Goal: Transaction & Acquisition: Purchase product/service

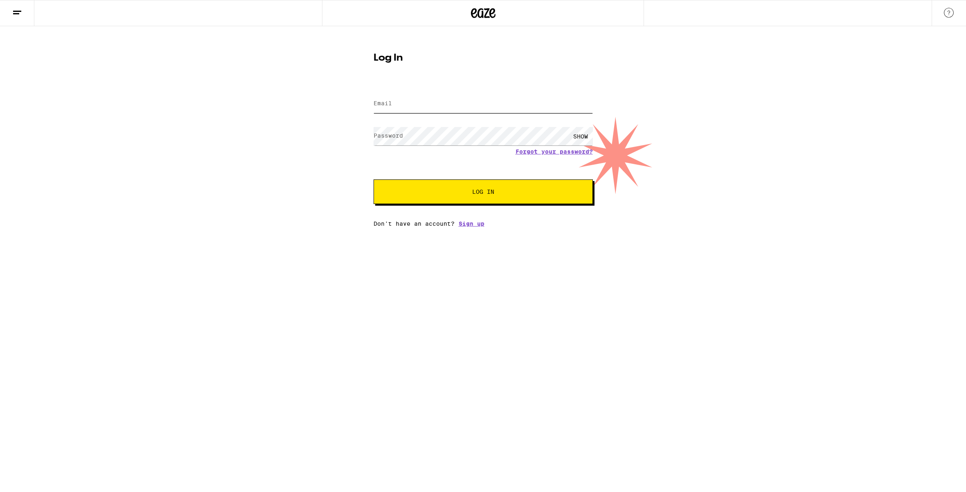
type input "[EMAIL_ADDRESS][DOMAIN_NAME]"
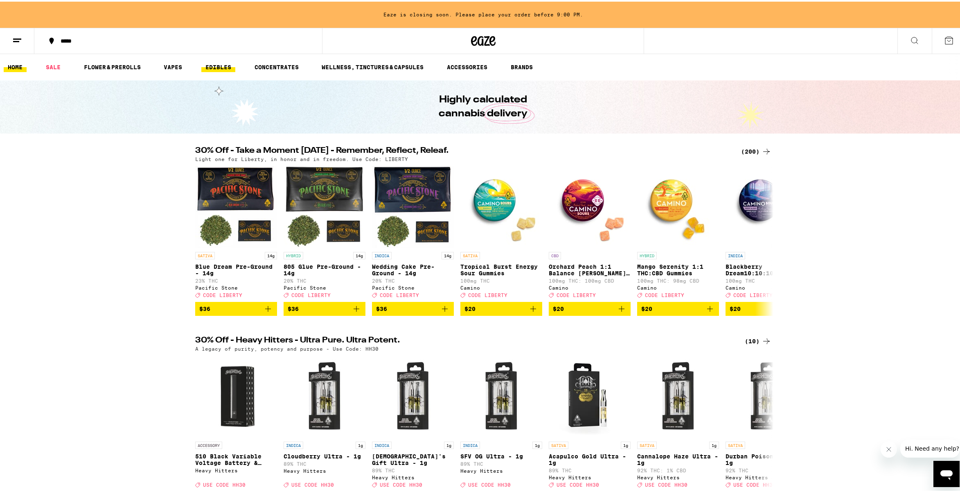
click at [221, 64] on link "EDIBLES" at bounding box center [218, 66] width 34 height 10
click at [68, 38] on div "*****" at bounding box center [182, 39] width 252 height 6
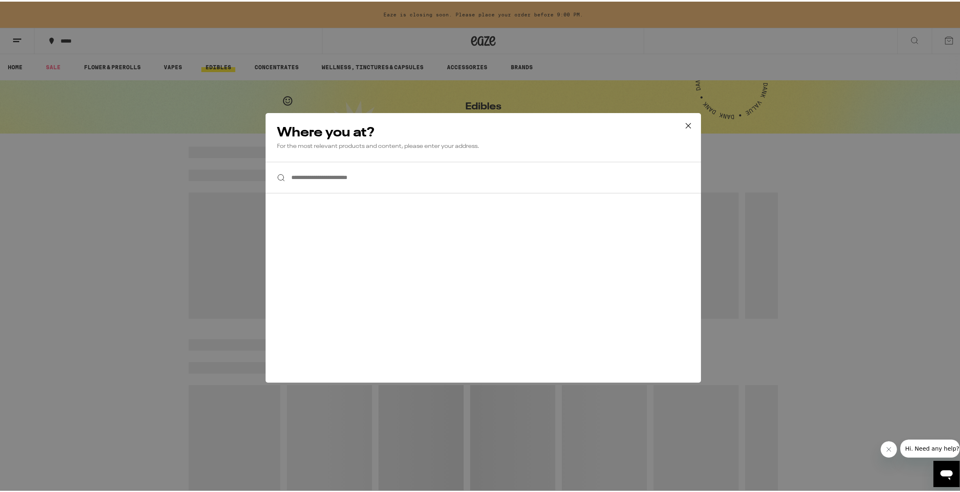
click at [234, 258] on div "**********" at bounding box center [483, 246] width 966 height 492
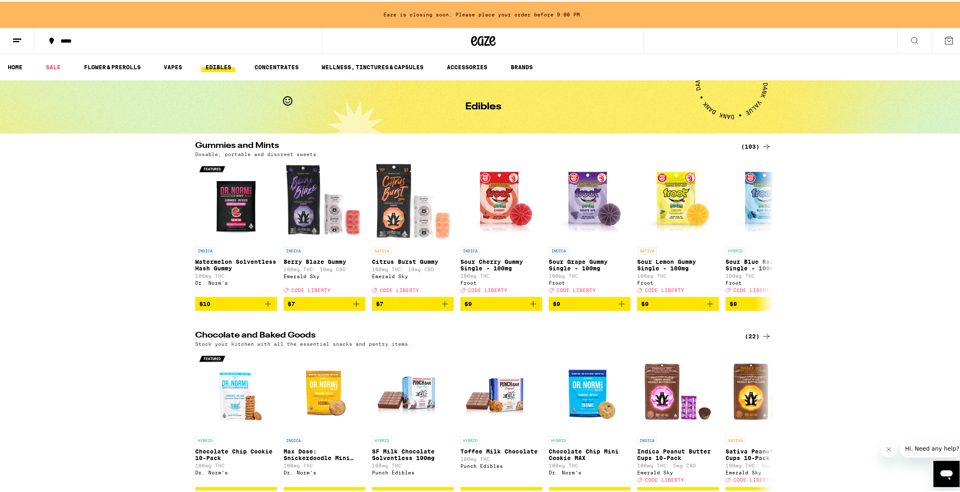
click at [878, 39] on icon at bounding box center [949, 39] width 10 height 10
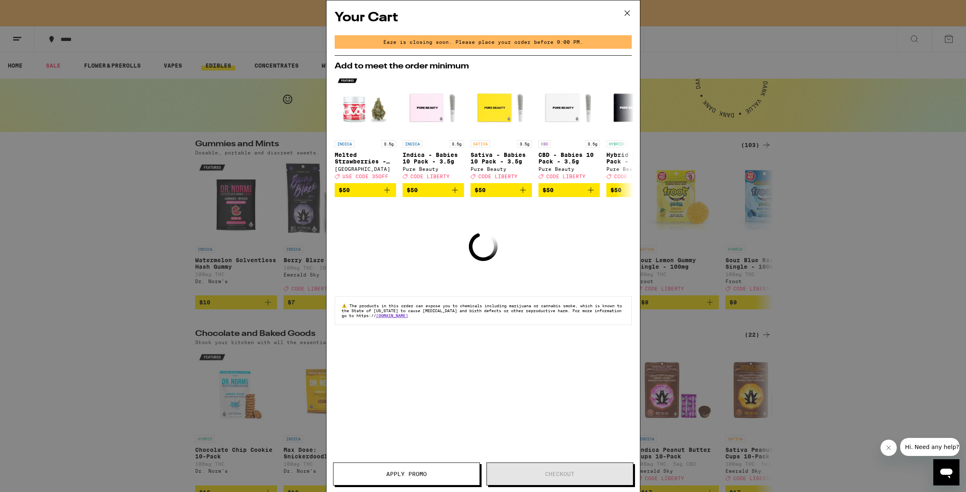
click at [138, 160] on div "Your Cart Eaze is closing soon. Please place your order before 9:00 PM. Add to …" at bounding box center [483, 246] width 966 height 492
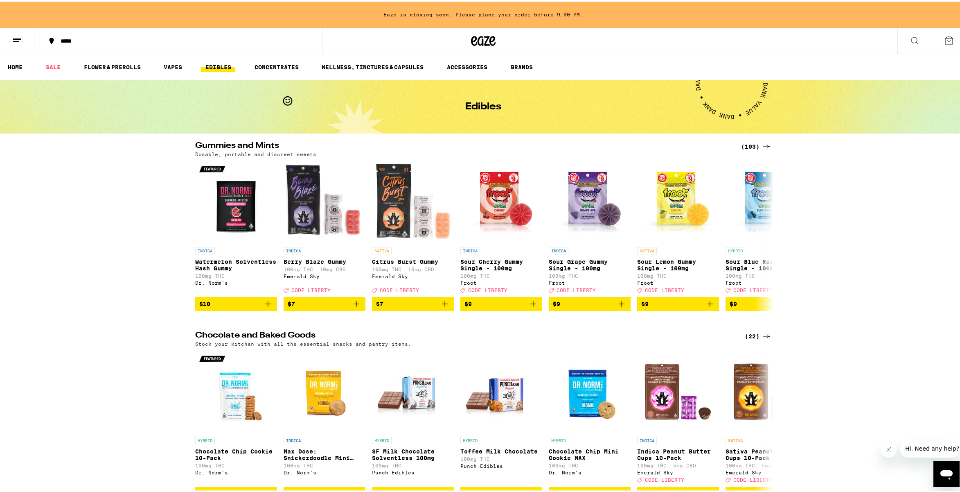
click at [15, 34] on icon at bounding box center [17, 39] width 10 height 10
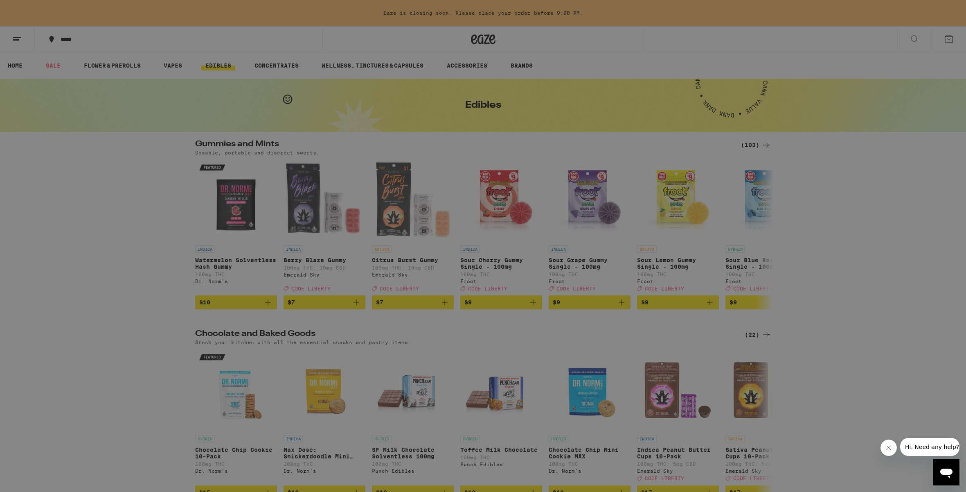
click at [64, 286] on link "Account" at bounding box center [114, 287] width 144 height 10
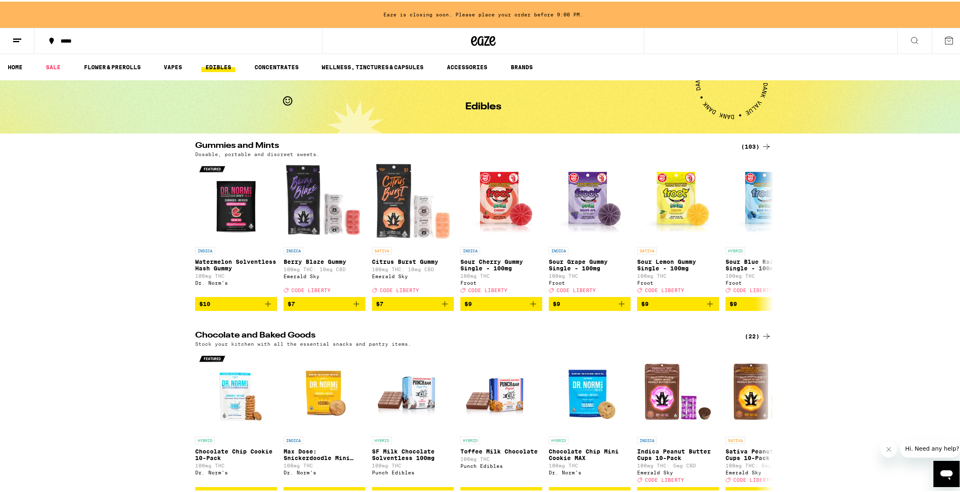
click at [72, 38] on div "*****" at bounding box center [182, 39] width 252 height 6
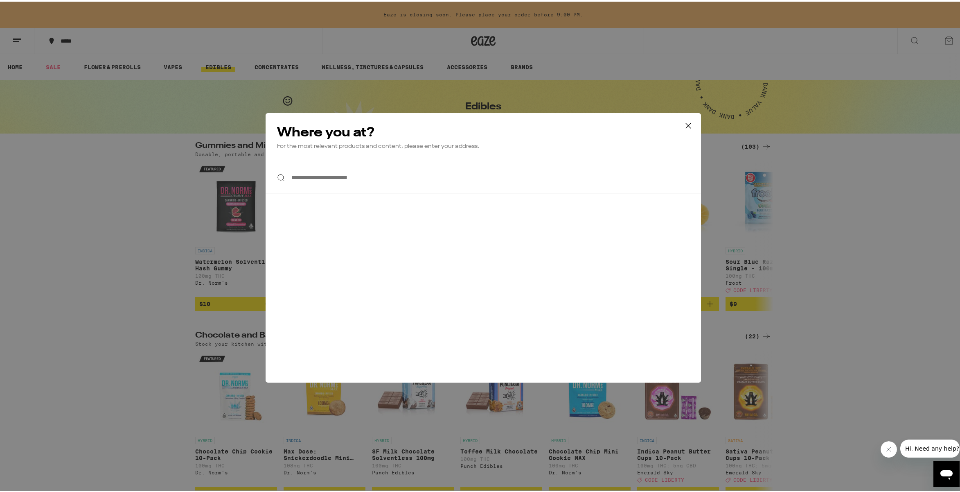
click at [355, 178] on input "**********" at bounding box center [484, 176] width 436 height 32
type input "**********"
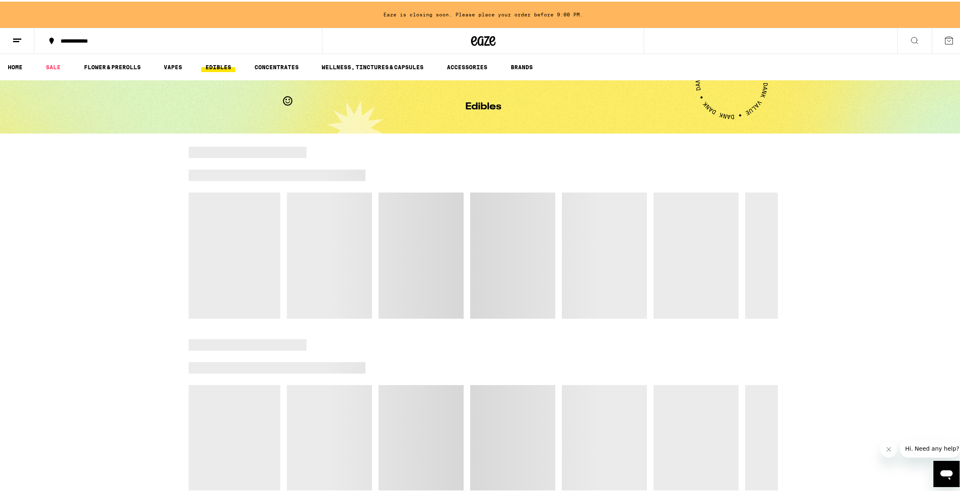
click at [98, 41] on div "**********" at bounding box center [182, 39] width 252 height 6
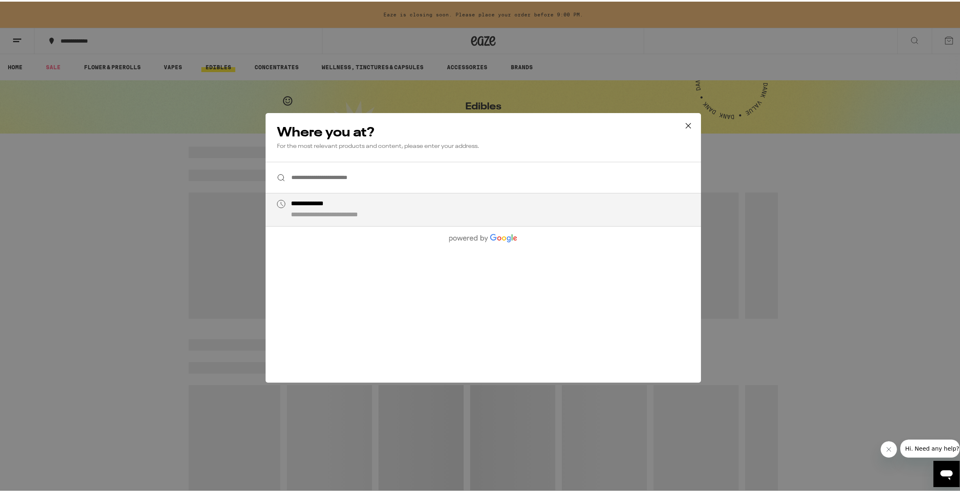
click at [343, 169] on input "**********" at bounding box center [484, 176] width 436 height 32
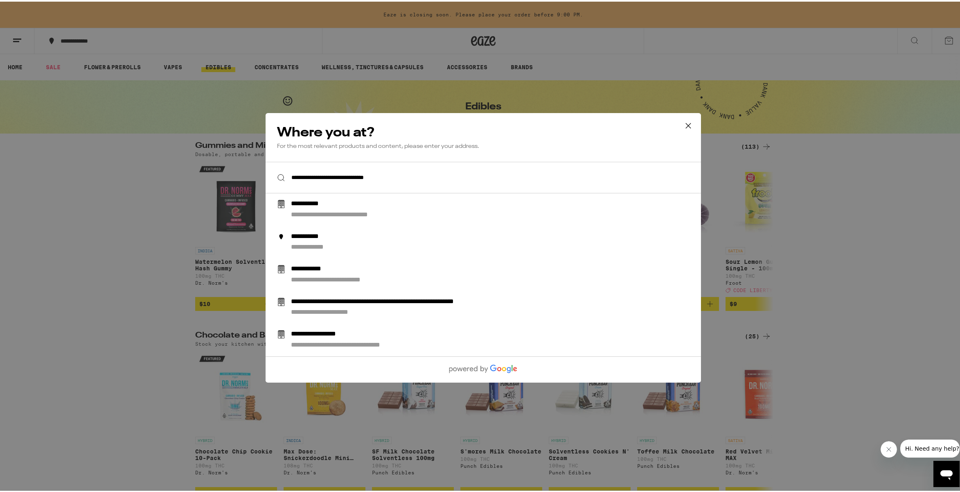
click at [420, 176] on input "**********" at bounding box center [484, 176] width 436 height 32
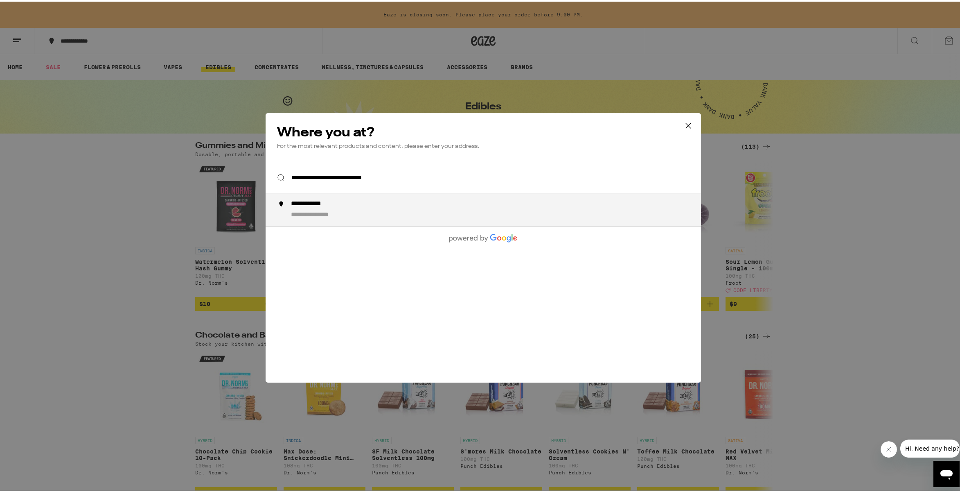
click at [404, 201] on div "**********" at bounding box center [500, 208] width 418 height 20
type input "**********"
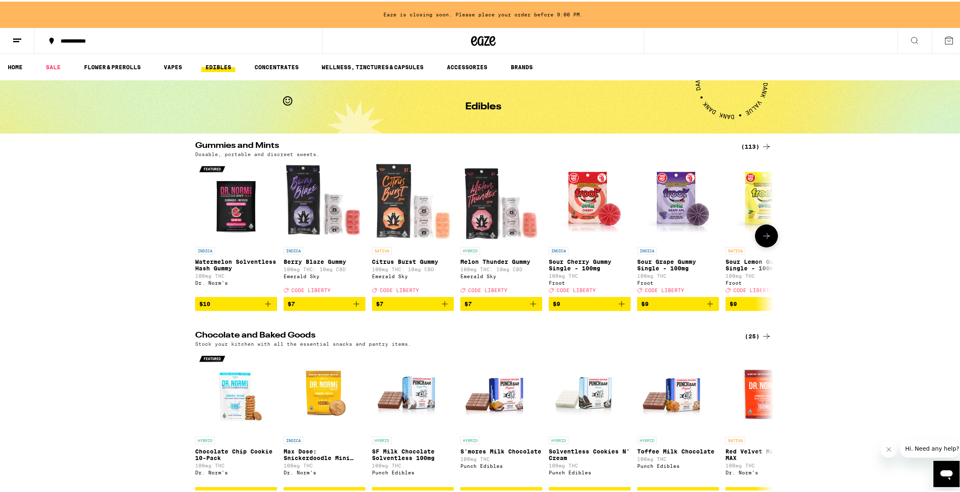
click at [762, 237] on icon at bounding box center [767, 234] width 10 height 10
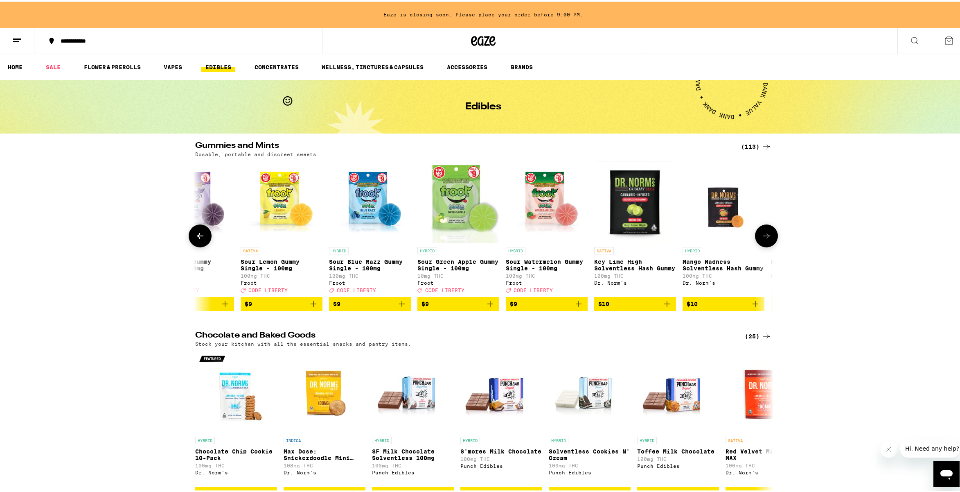
scroll to position [0, 487]
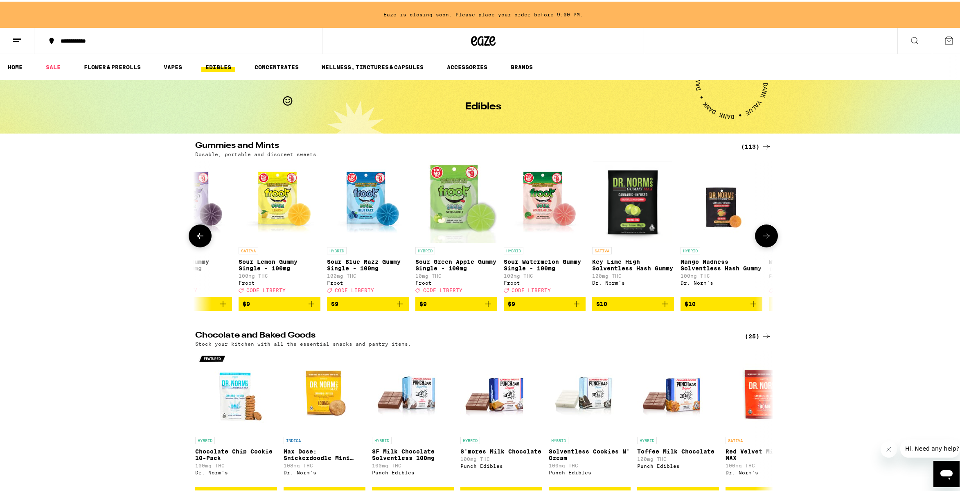
click at [762, 237] on icon at bounding box center [767, 234] width 10 height 10
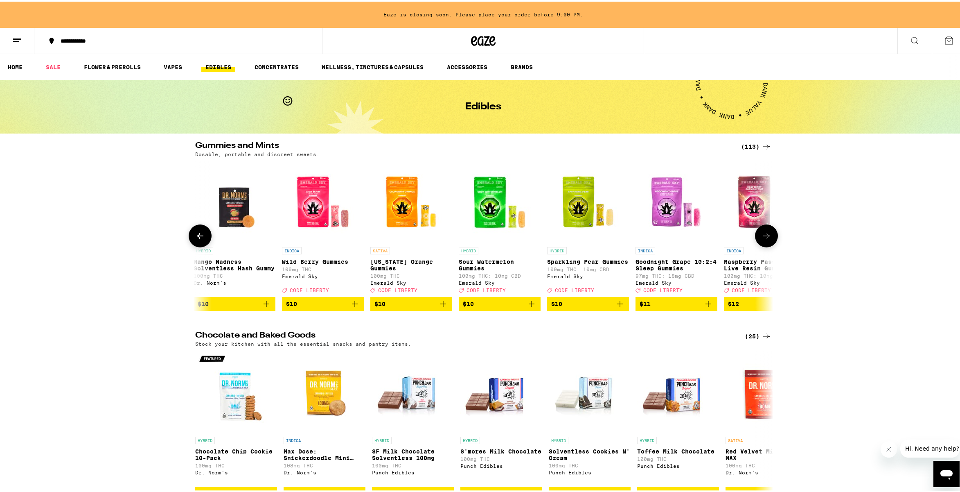
click at [762, 237] on icon at bounding box center [767, 234] width 10 height 10
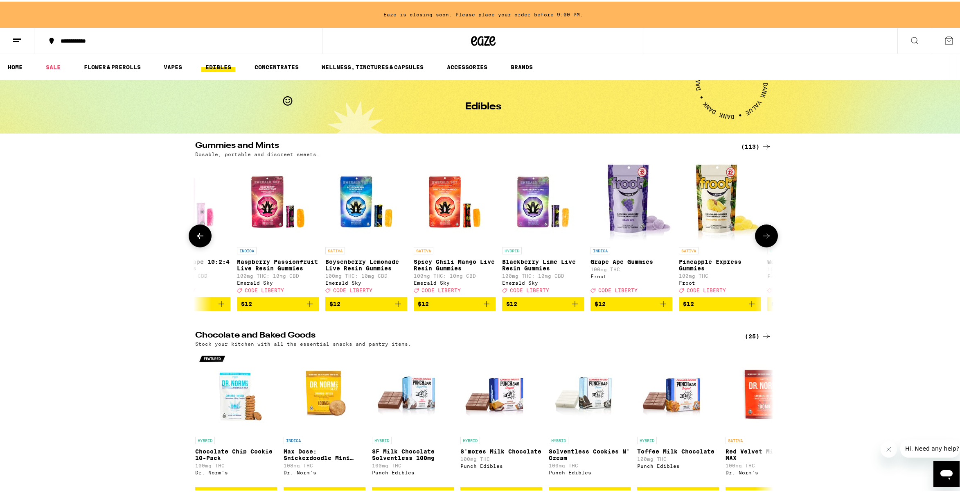
click at [762, 237] on icon at bounding box center [767, 234] width 10 height 10
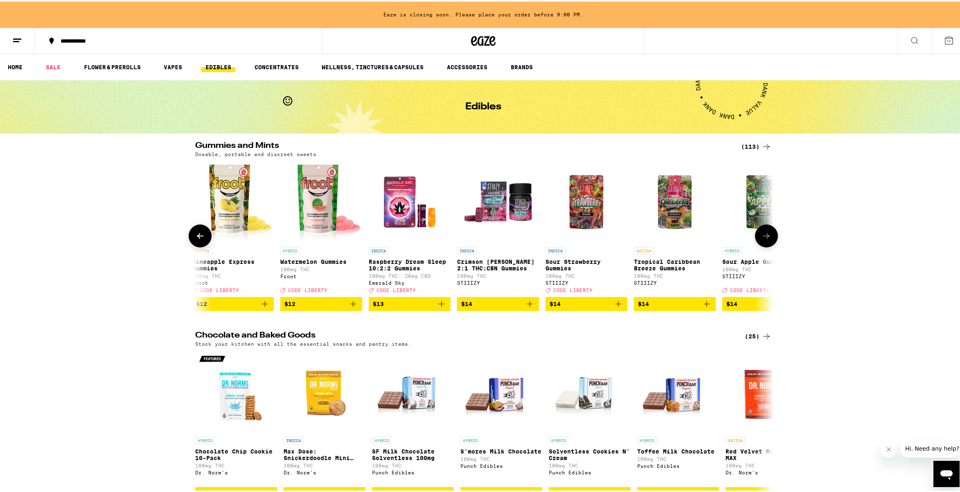
click at [762, 237] on icon at bounding box center [767, 234] width 10 height 10
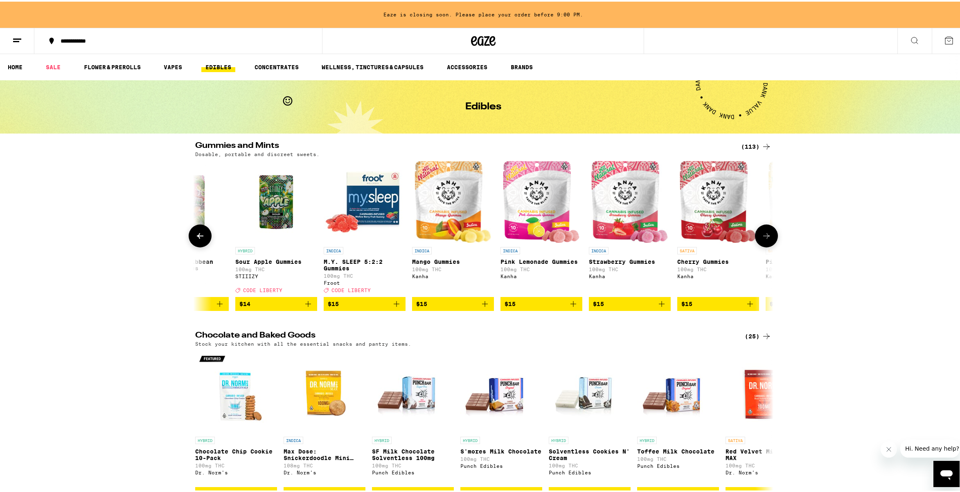
click at [762, 237] on icon at bounding box center [767, 234] width 10 height 10
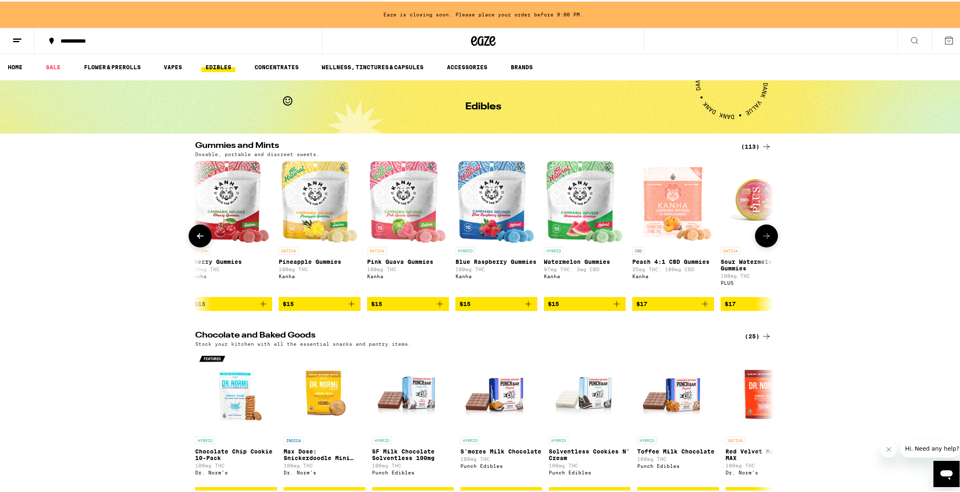
click at [762, 237] on icon at bounding box center [767, 234] width 10 height 10
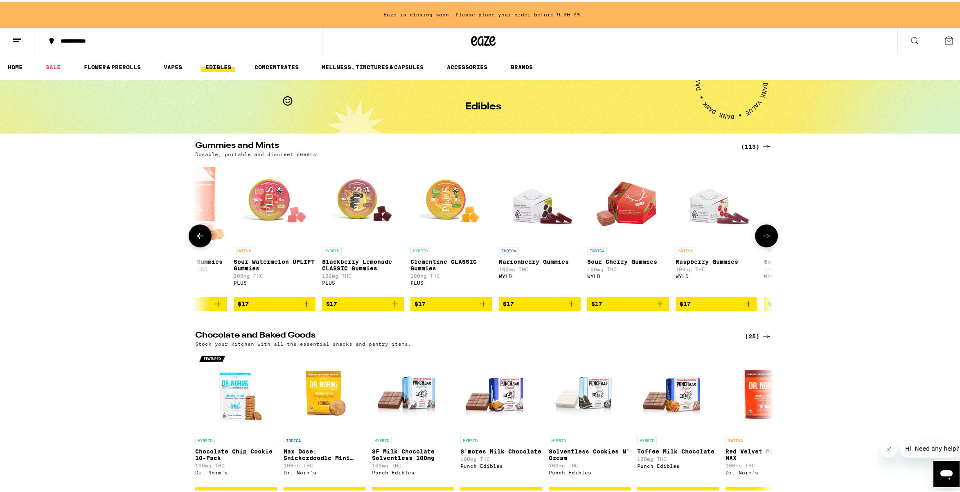
click at [762, 237] on icon at bounding box center [767, 234] width 10 height 10
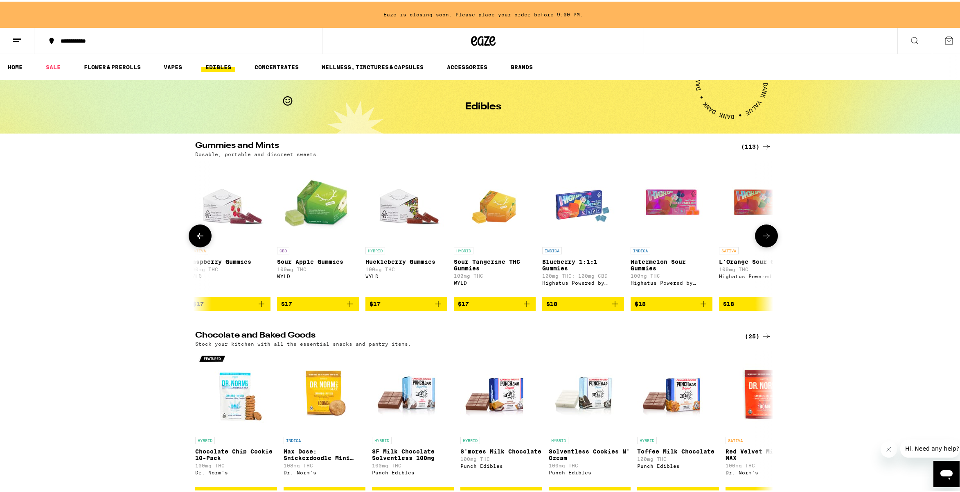
click at [762, 237] on icon at bounding box center [767, 234] width 10 height 10
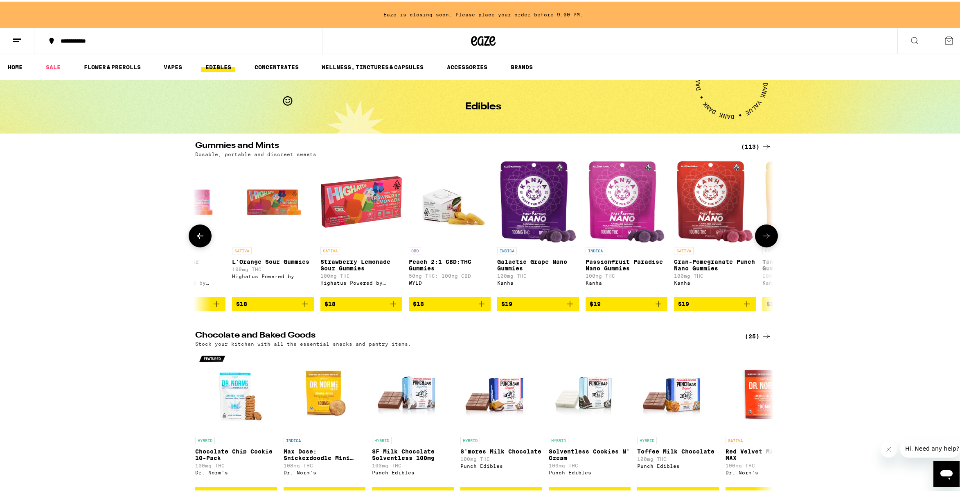
click at [762, 237] on icon at bounding box center [767, 234] width 10 height 10
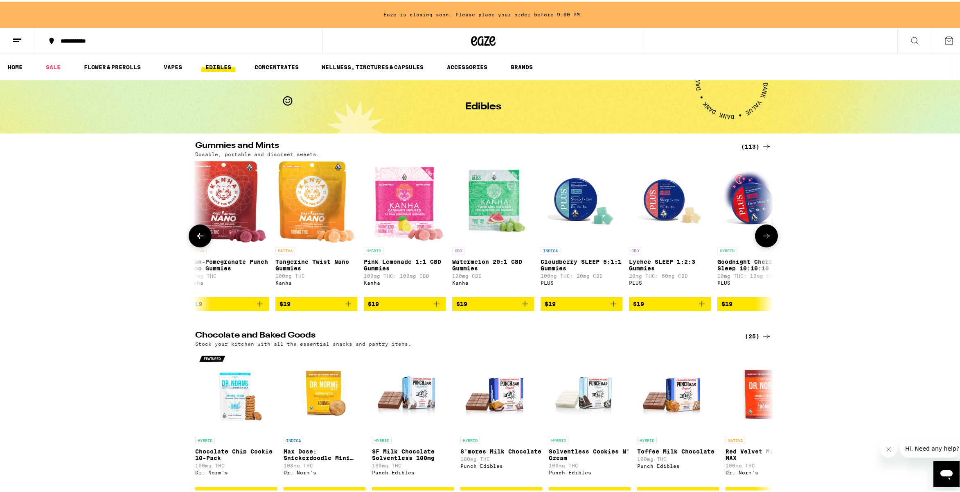
click at [762, 237] on icon at bounding box center [767, 234] width 10 height 10
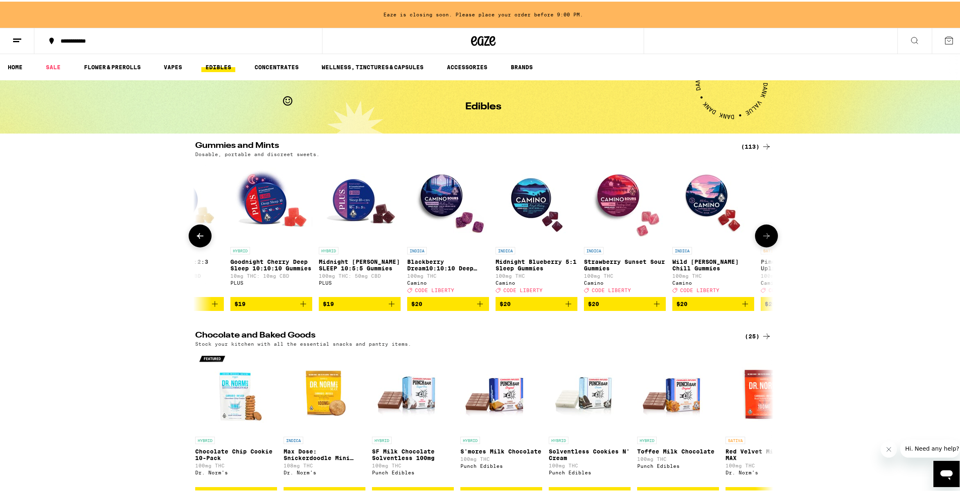
click at [762, 237] on icon at bounding box center [767, 234] width 10 height 10
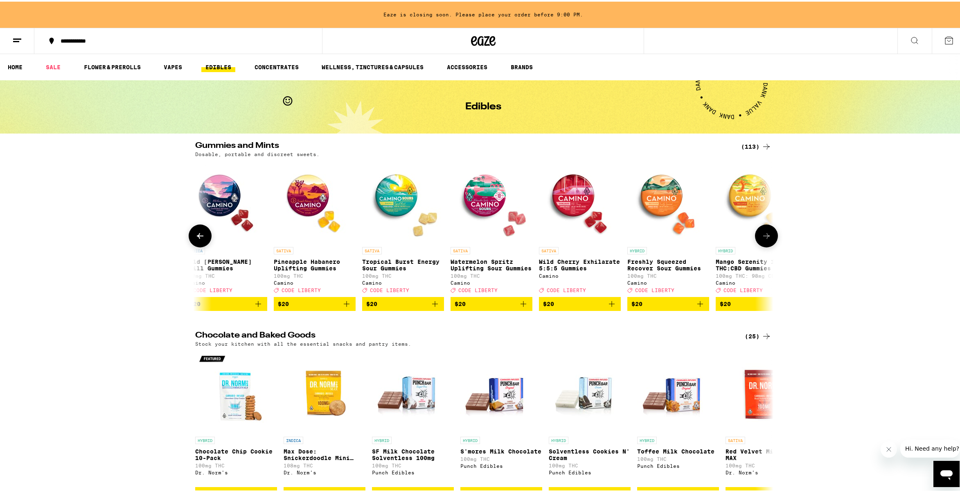
click at [762, 237] on icon at bounding box center [767, 234] width 10 height 10
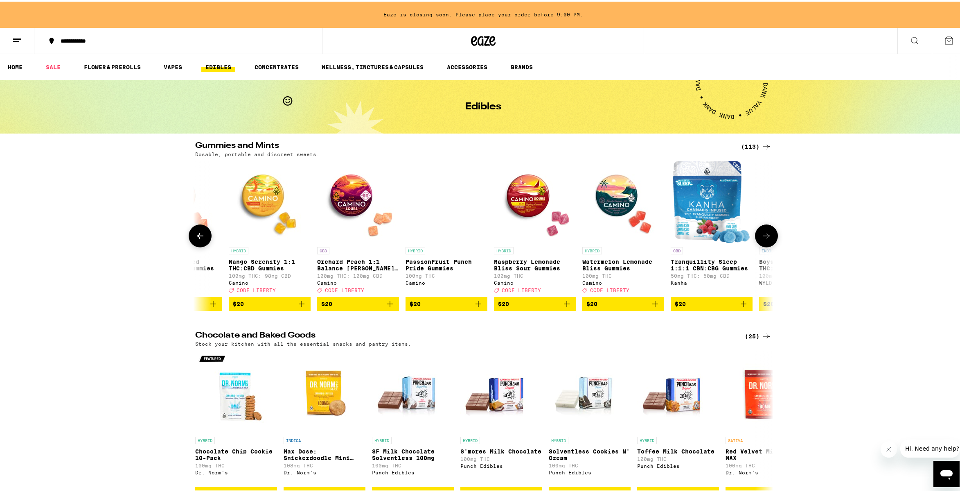
click at [762, 237] on icon at bounding box center [767, 234] width 10 height 10
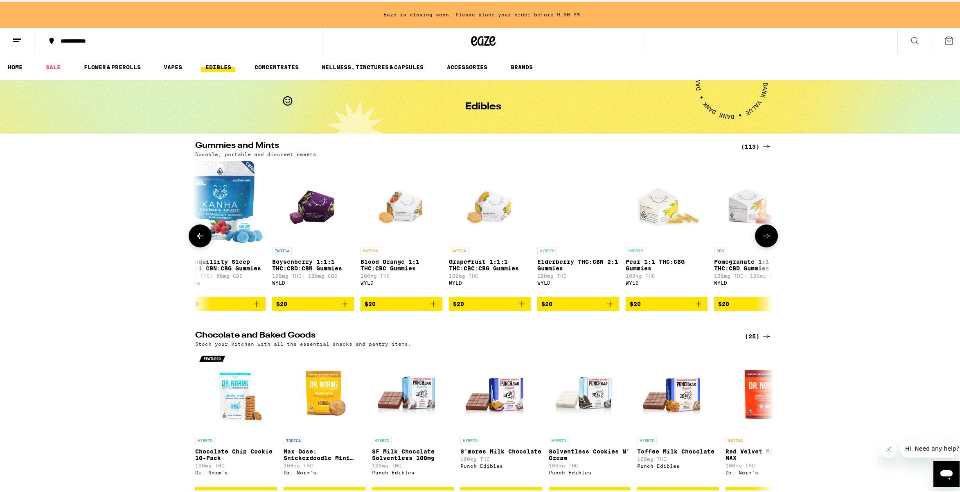
click at [762, 237] on icon at bounding box center [767, 234] width 10 height 10
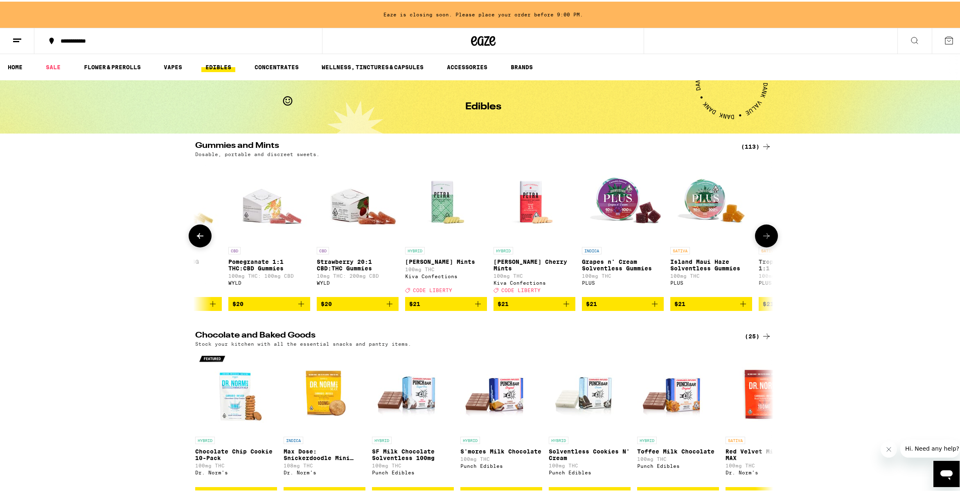
scroll to position [0, 7307]
click at [762, 237] on icon at bounding box center [767, 234] width 10 height 10
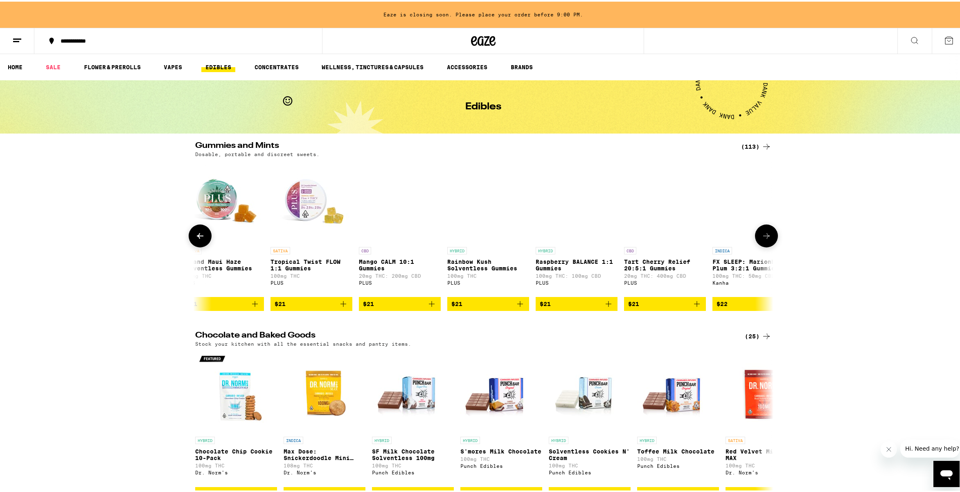
click at [762, 237] on icon at bounding box center [767, 234] width 10 height 10
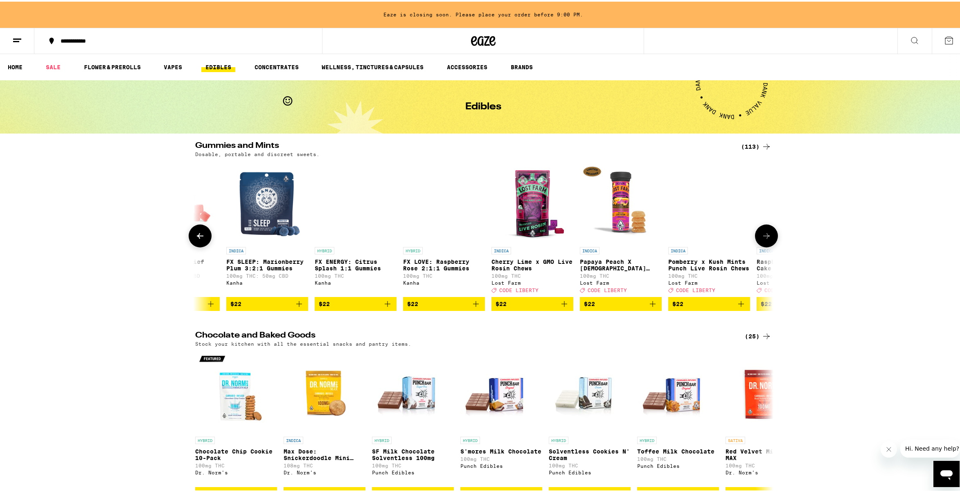
scroll to position [0, 8281]
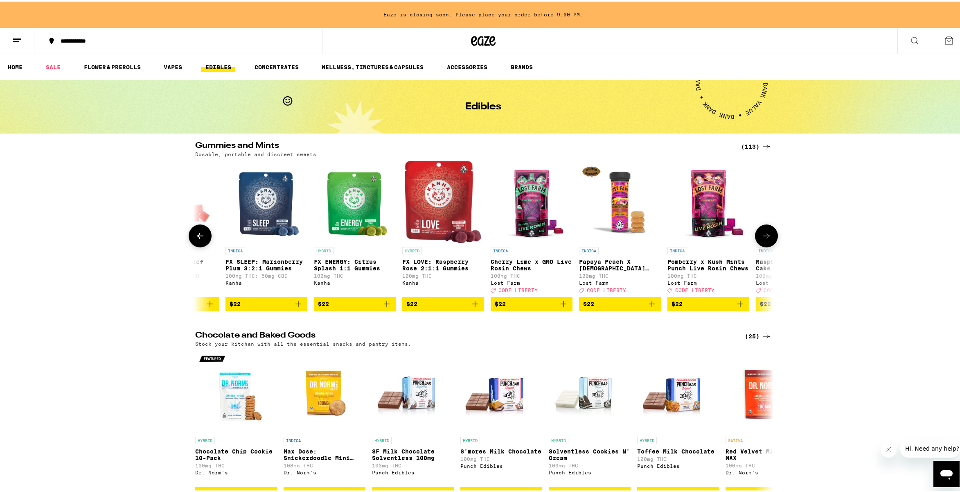
click at [561, 307] on icon "Add to bag" at bounding box center [564, 302] width 10 height 10
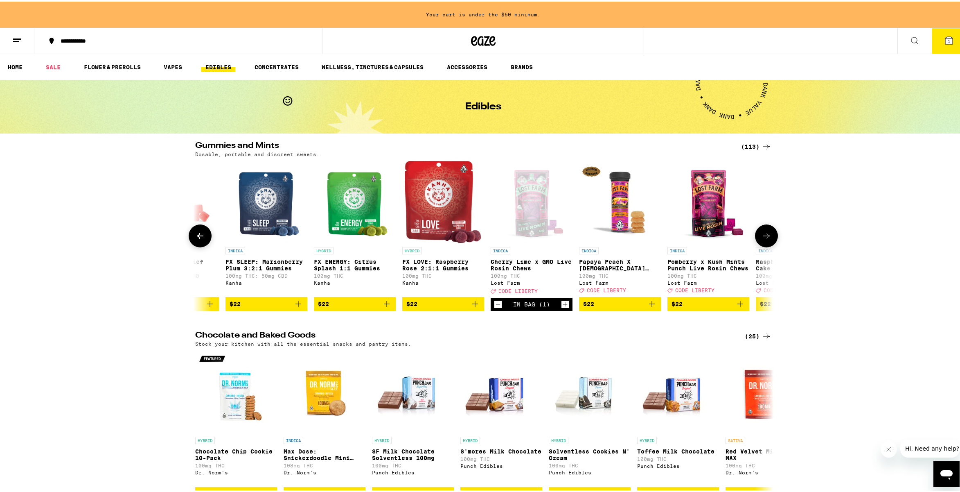
click at [562, 307] on icon "Increment" at bounding box center [565, 303] width 7 height 10
click at [768, 239] on icon at bounding box center [767, 234] width 10 height 10
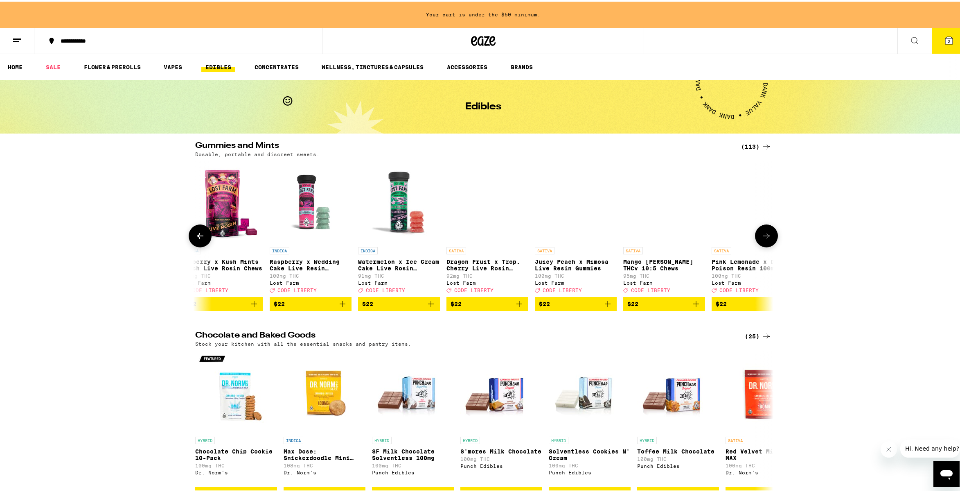
scroll to position [0, 8768]
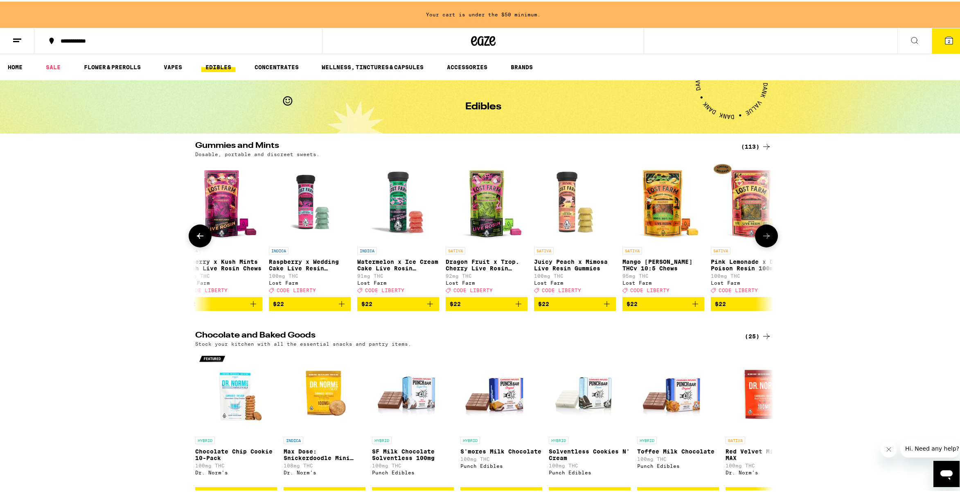
click at [519, 307] on icon "Add to bag" at bounding box center [519, 302] width 10 height 10
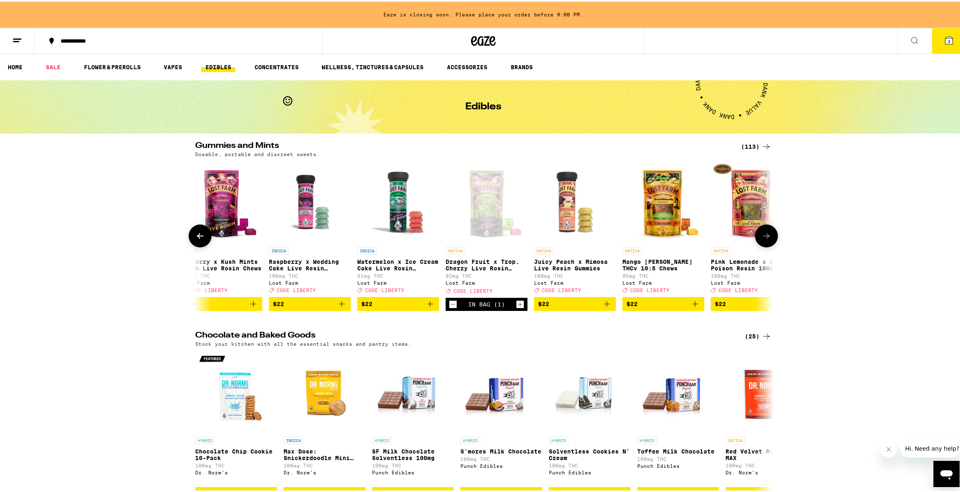
click at [518, 307] on icon "Increment" at bounding box center [520, 303] width 7 height 10
click at [766, 239] on icon at bounding box center [767, 234] width 10 height 10
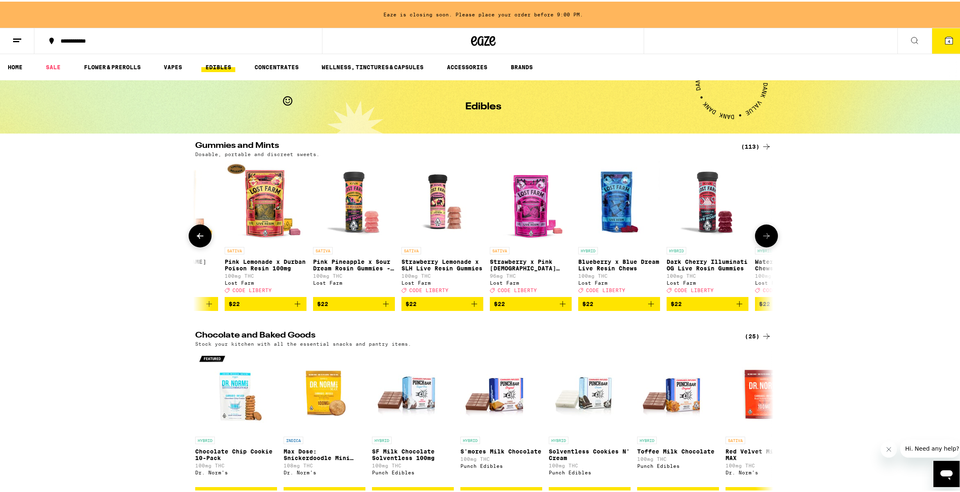
scroll to position [0, 9255]
click at [648, 307] on icon "Add to bag" at bounding box center [651, 302] width 10 height 10
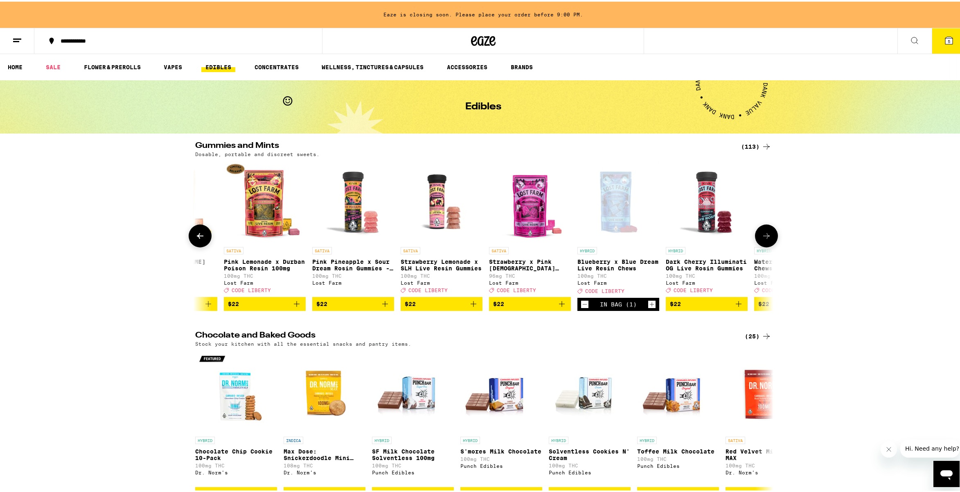
click at [648, 307] on icon "Increment" at bounding box center [651, 303] width 7 height 10
click at [770, 240] on button at bounding box center [766, 234] width 23 height 23
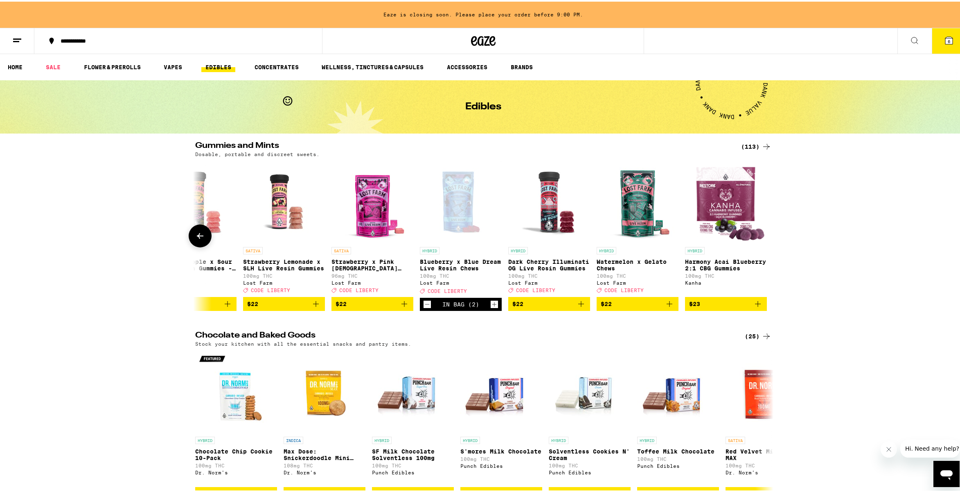
scroll to position [0, 9415]
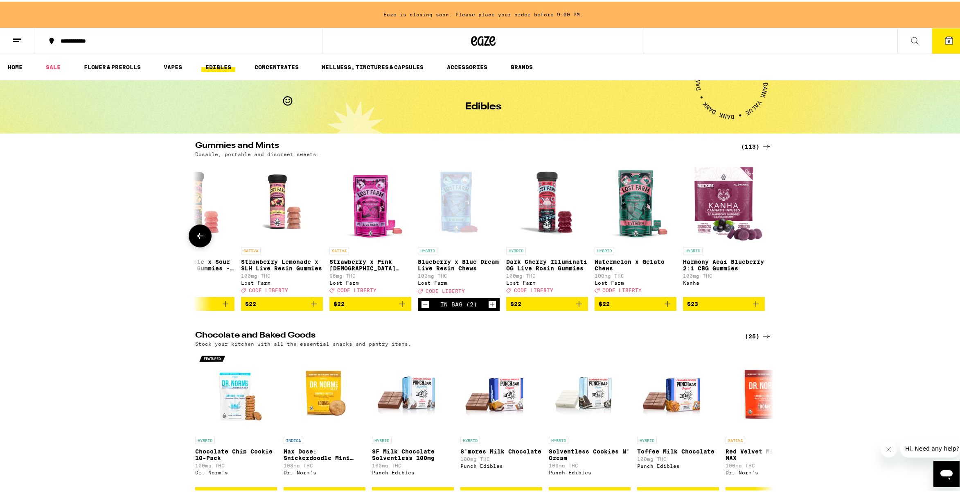
click at [769, 240] on div at bounding box center [766, 234] width 23 height 23
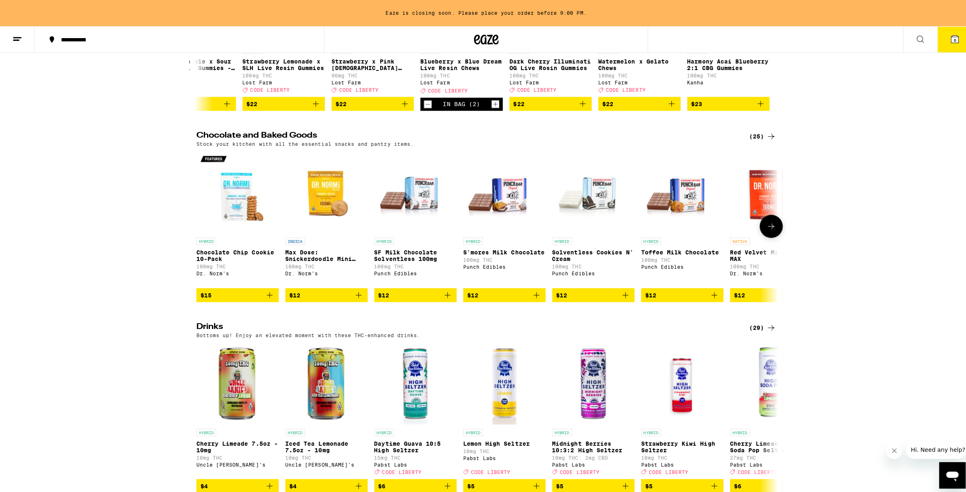
scroll to position [21, 0]
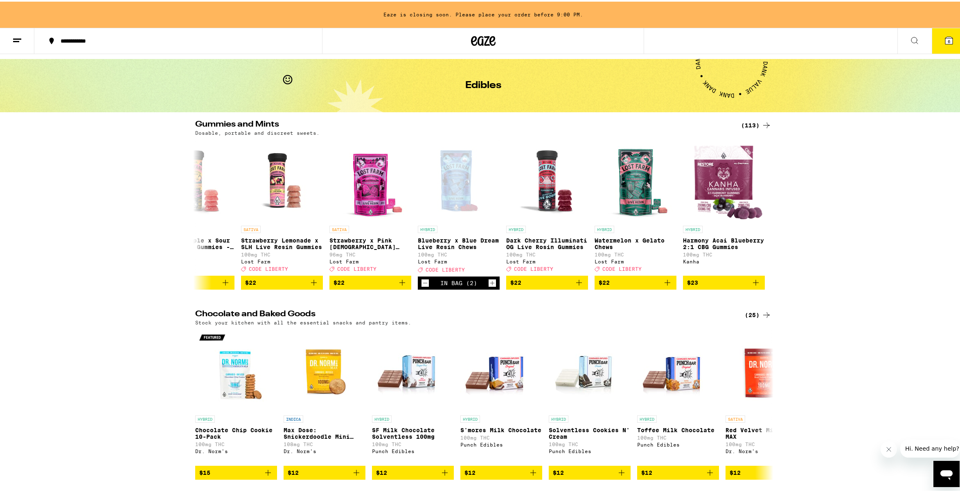
click at [878, 38] on icon at bounding box center [949, 39] width 10 height 10
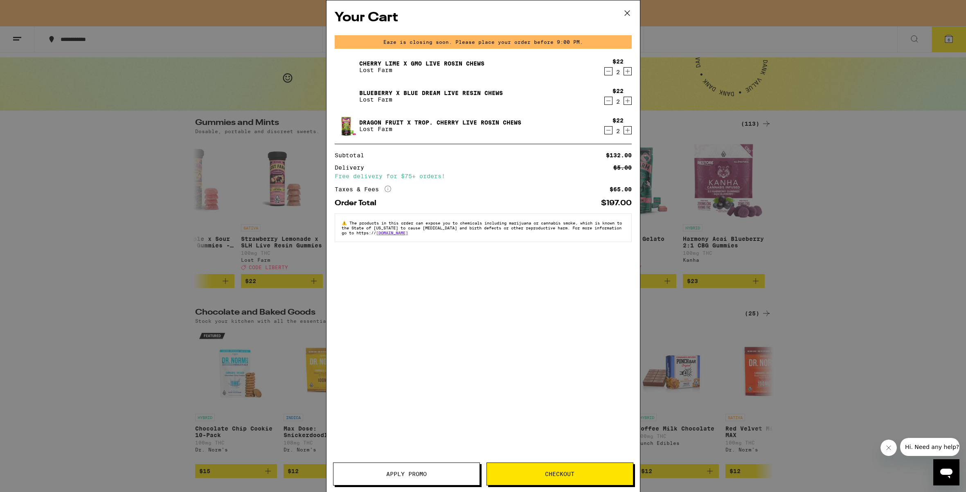
click at [544, 447] on span "Checkout" at bounding box center [560, 474] width 146 height 6
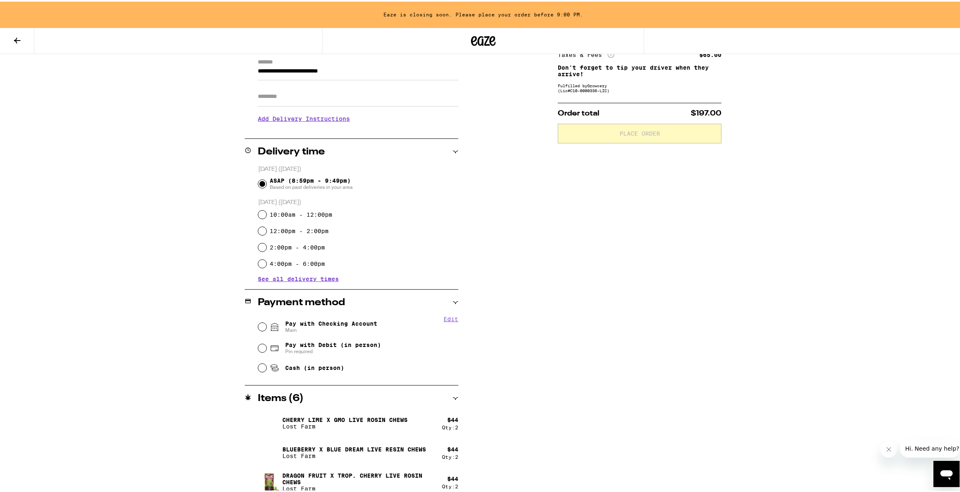
scroll to position [124, 0]
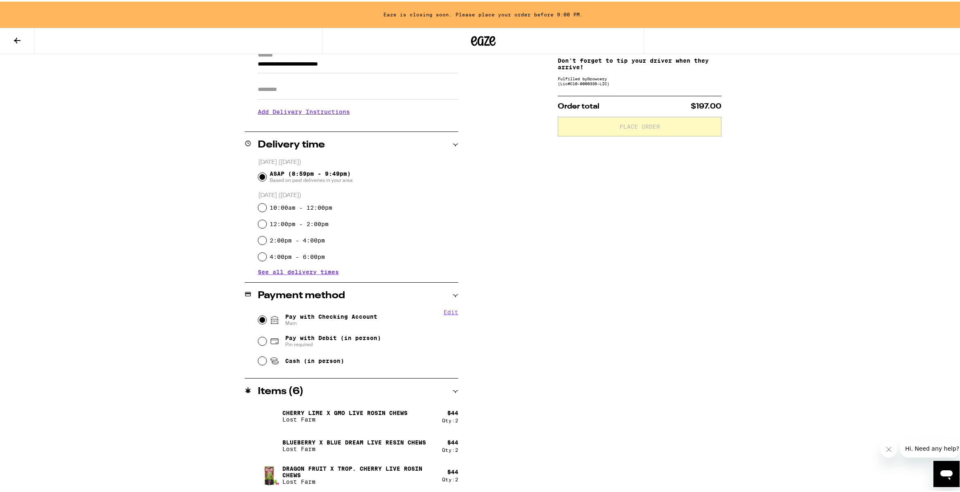
click at [258, 317] on input "Pay with Checking Account Main" at bounding box center [262, 318] width 8 height 8
radio input "true"
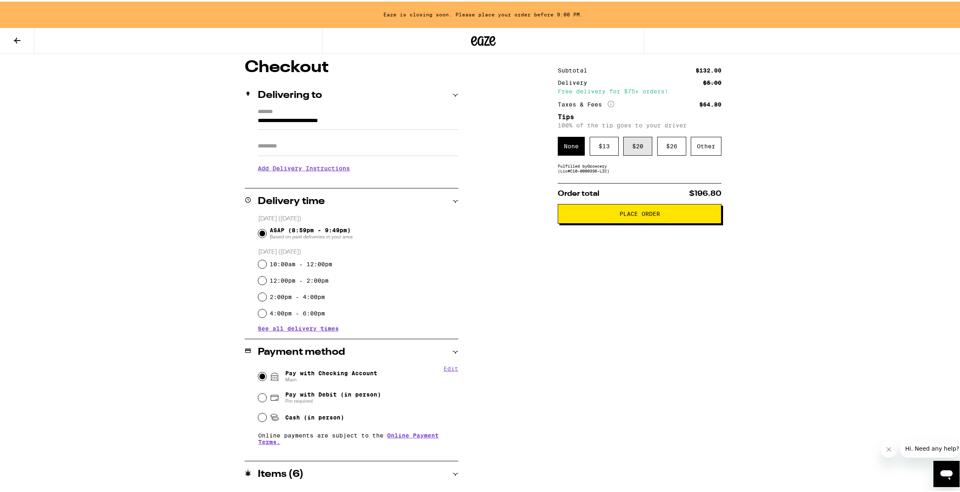
scroll to position [65, 0]
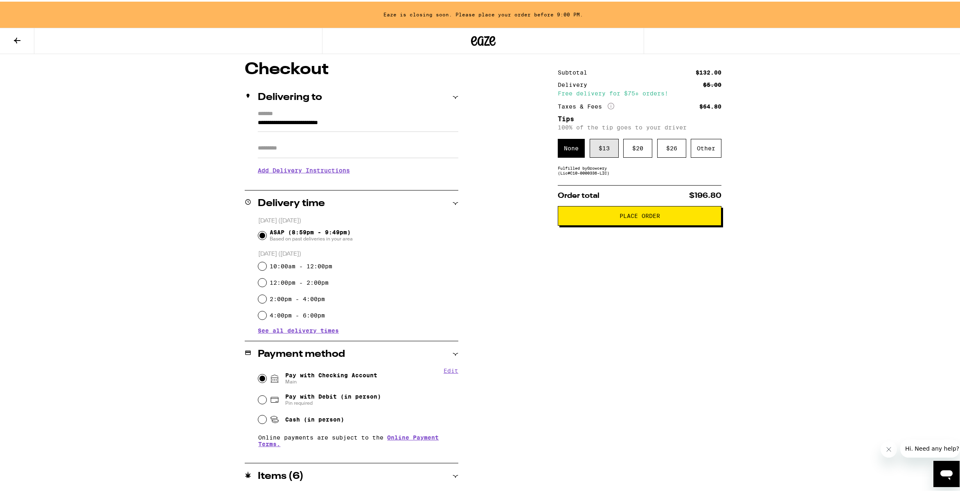
click at [598, 149] on div "$ 13" at bounding box center [604, 146] width 29 height 19
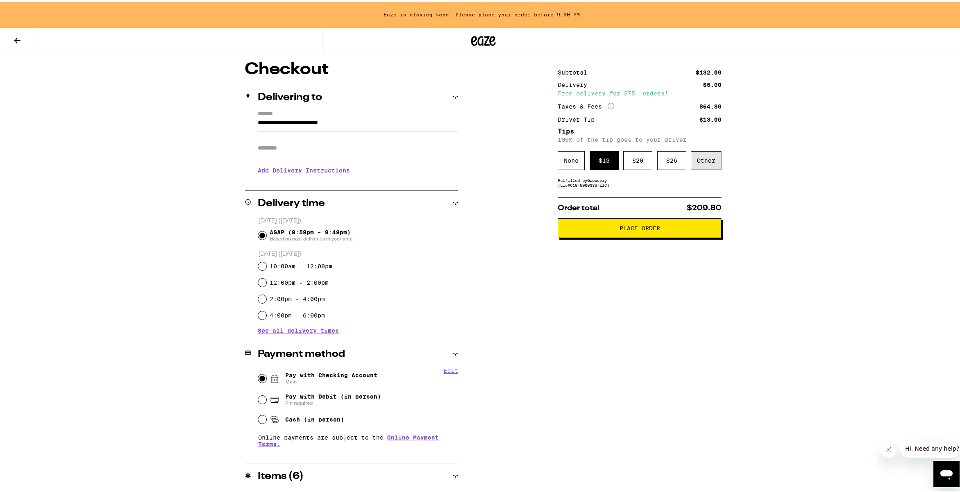
click at [706, 160] on div "Other" at bounding box center [706, 158] width 31 height 19
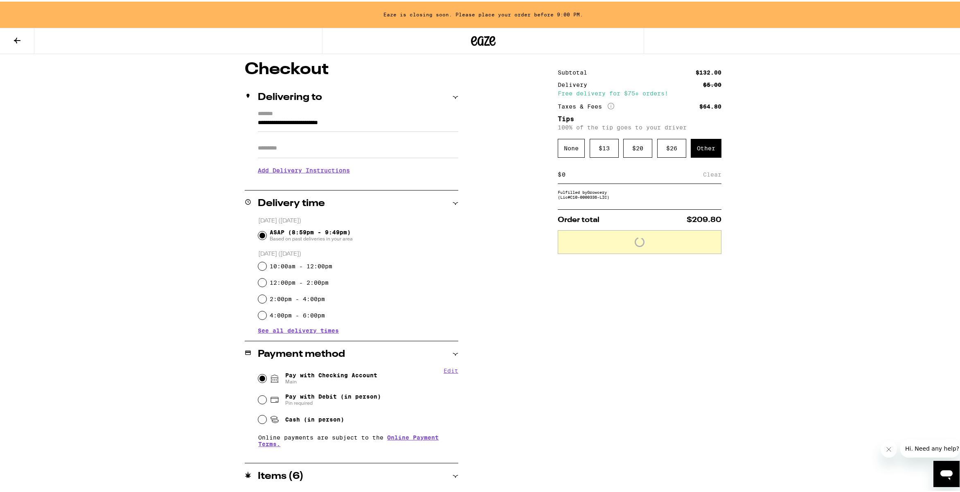
click at [580, 174] on input at bounding box center [633, 172] width 142 height 7
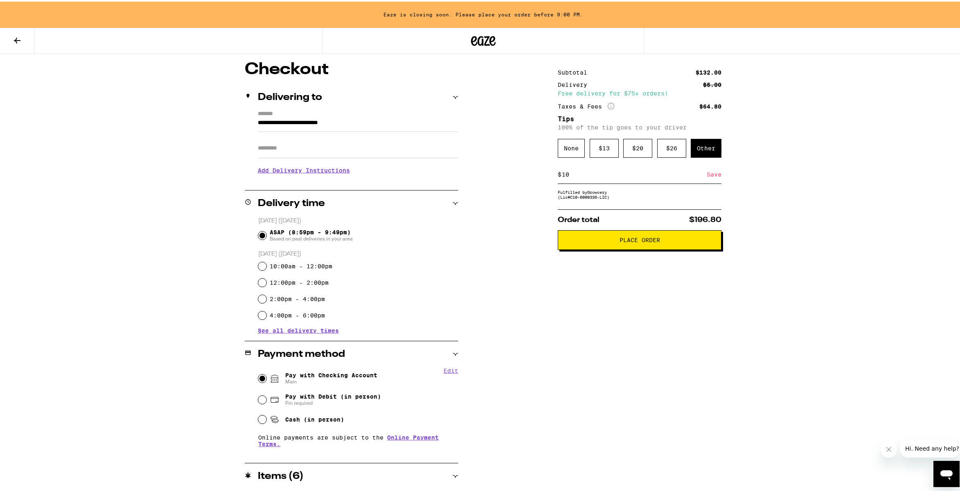
type input "10"
click at [602, 241] on span "Place Order" at bounding box center [640, 238] width 150 height 6
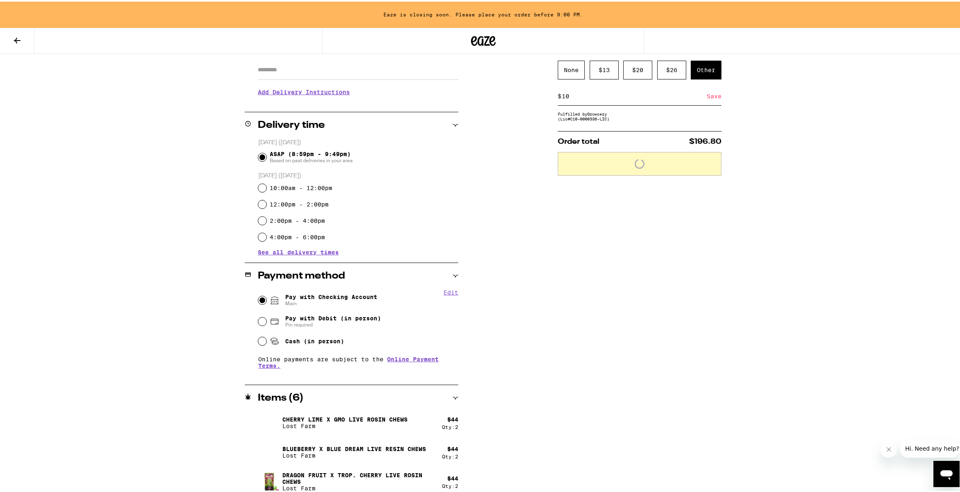
scroll to position [150, 0]
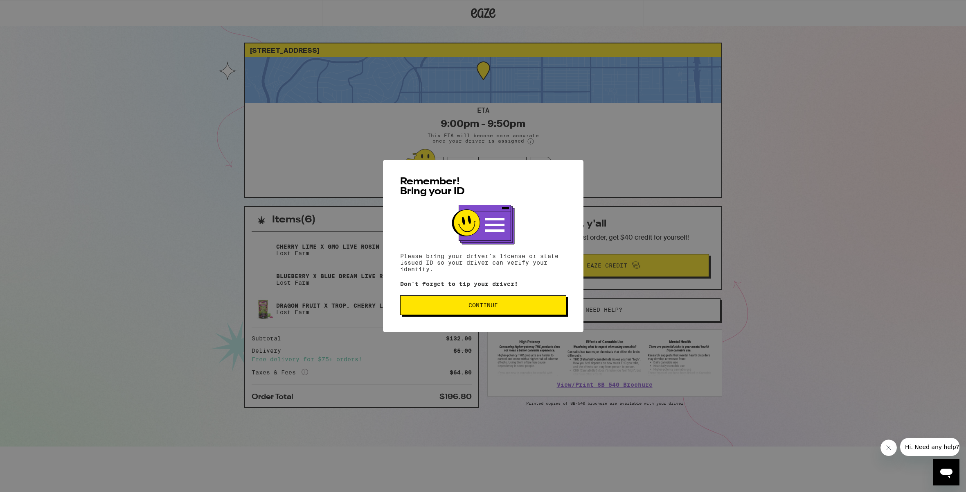
click at [488, 307] on span "Continue" at bounding box center [483, 305] width 29 height 6
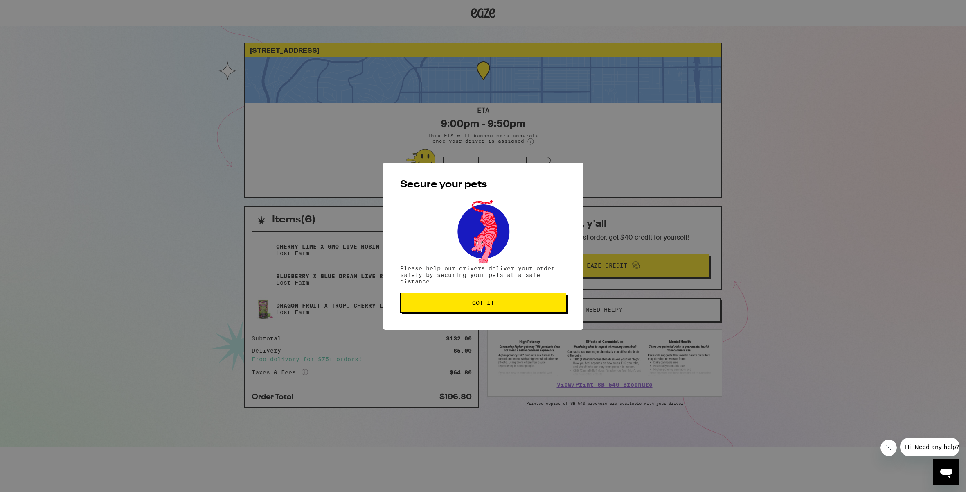
click at [488, 305] on span "Got it" at bounding box center [483, 303] width 22 height 6
